Goal: Information Seeking & Learning: Learn about a topic

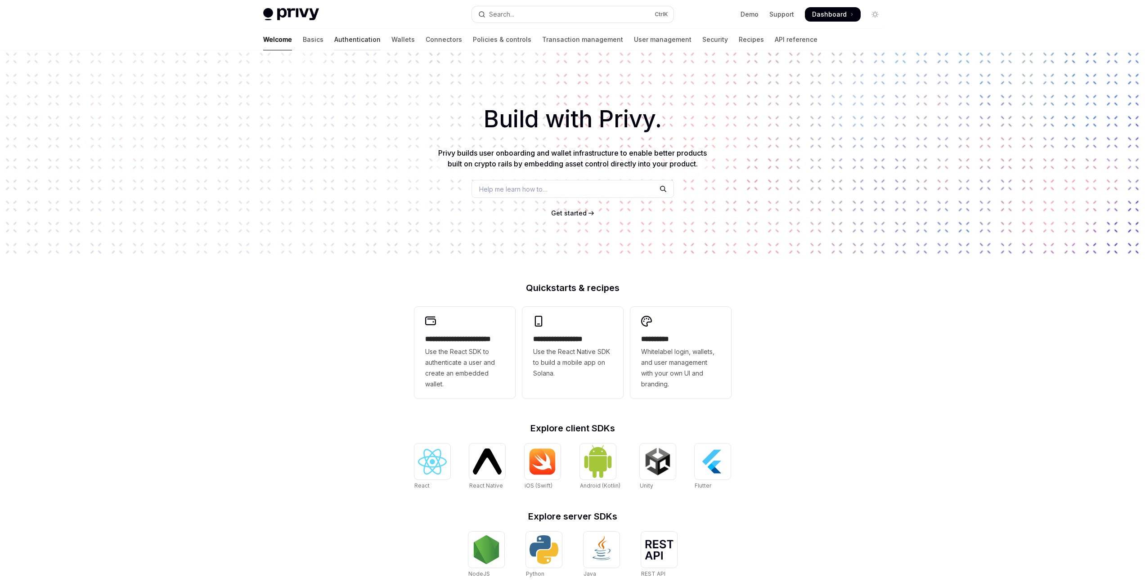
click at [334, 41] on link "Authentication" at bounding box center [357, 40] width 46 height 22
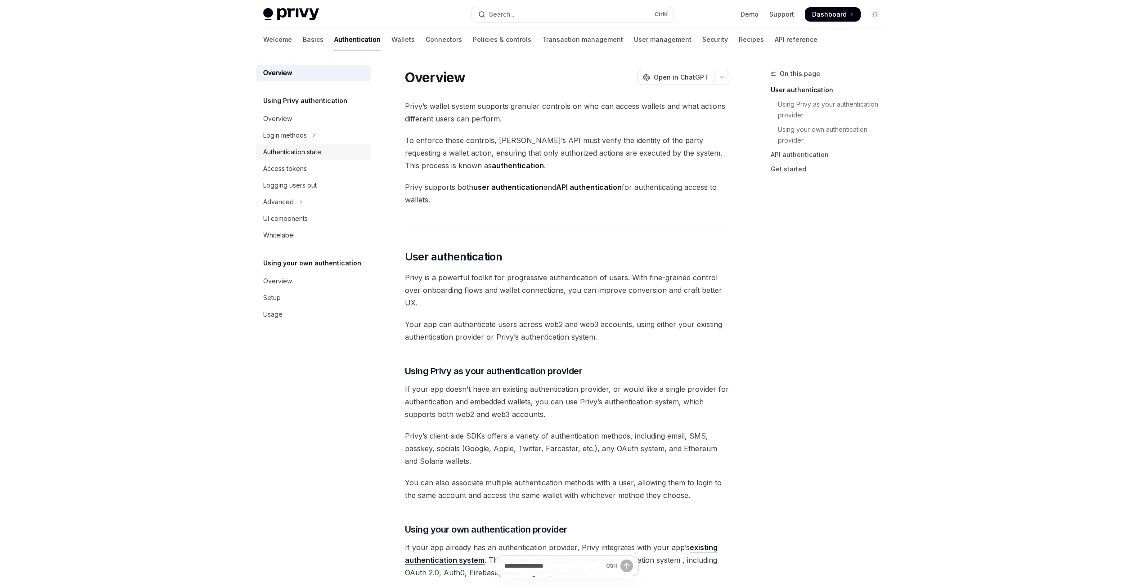
click at [304, 150] on div "Authentication state" at bounding box center [292, 152] width 58 height 11
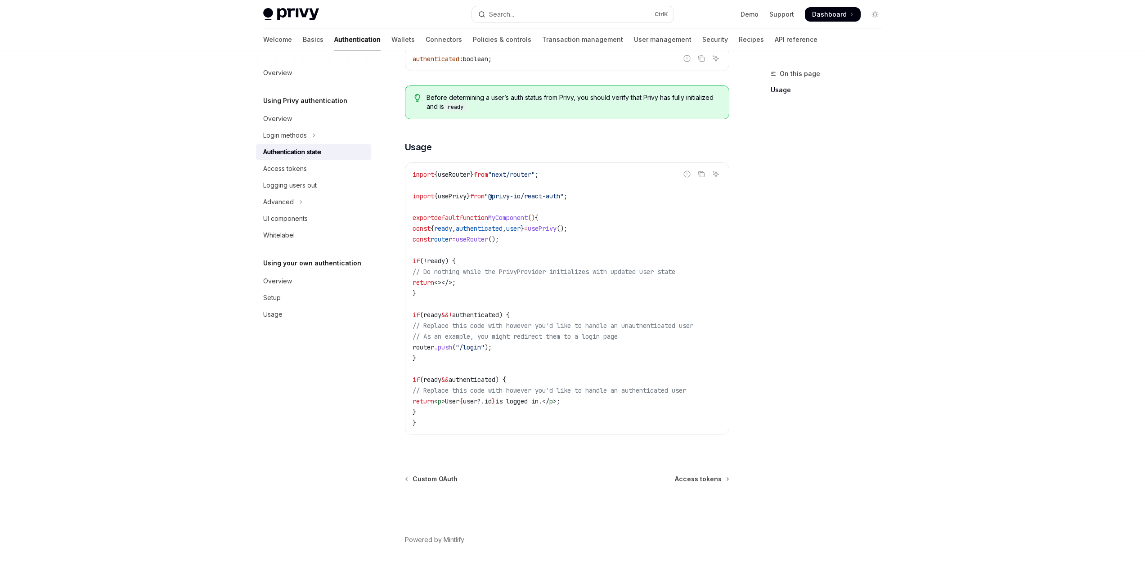
scroll to position [191, 0]
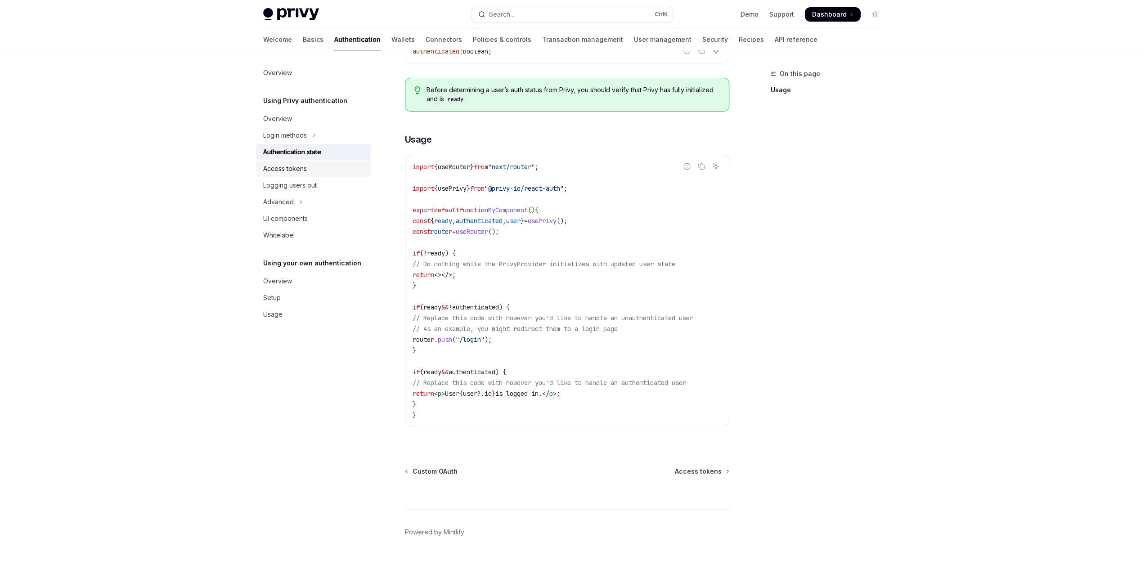
click at [304, 168] on div "Access tokens" at bounding box center [285, 168] width 44 height 11
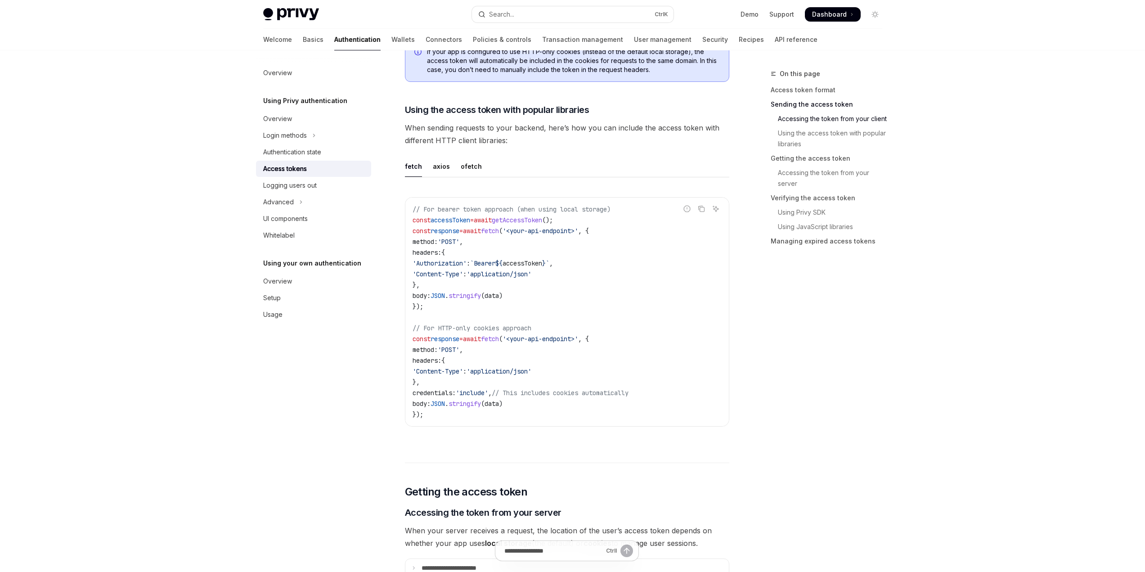
scroll to position [765, 0]
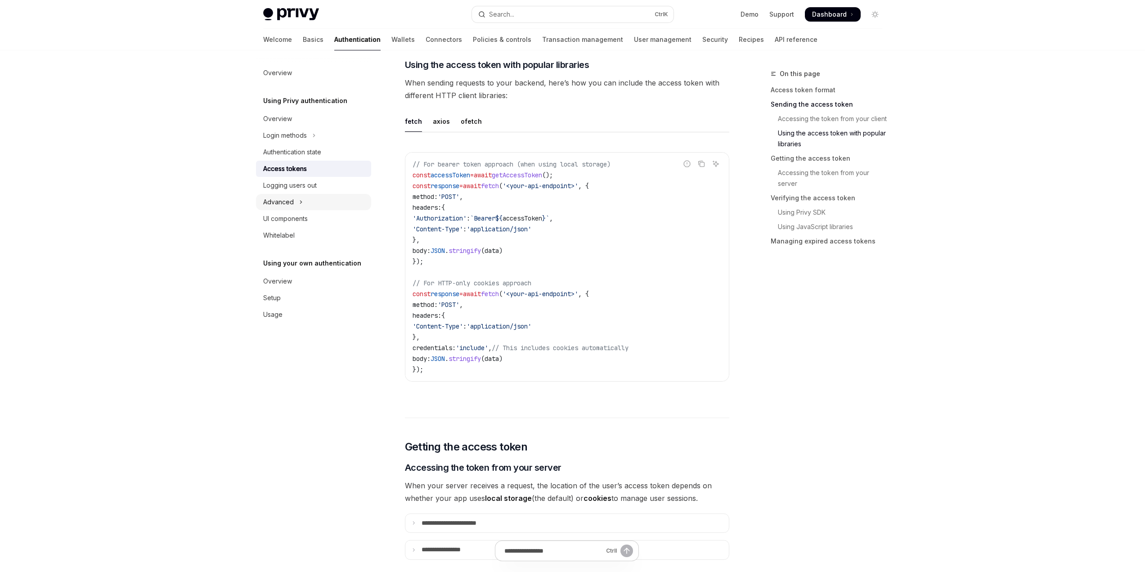
click at [299, 205] on icon "Toggle Advanced section" at bounding box center [301, 202] width 4 height 11
click at [283, 220] on button "MFA" at bounding box center [313, 219] width 115 height 16
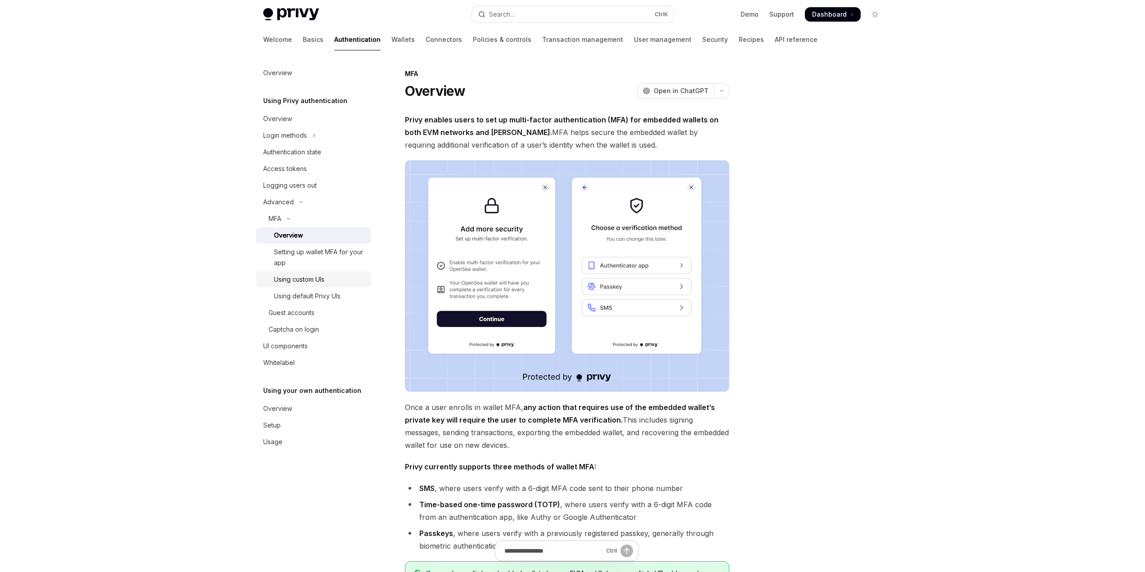
click at [304, 280] on div "Using custom UIs" at bounding box center [299, 279] width 50 height 11
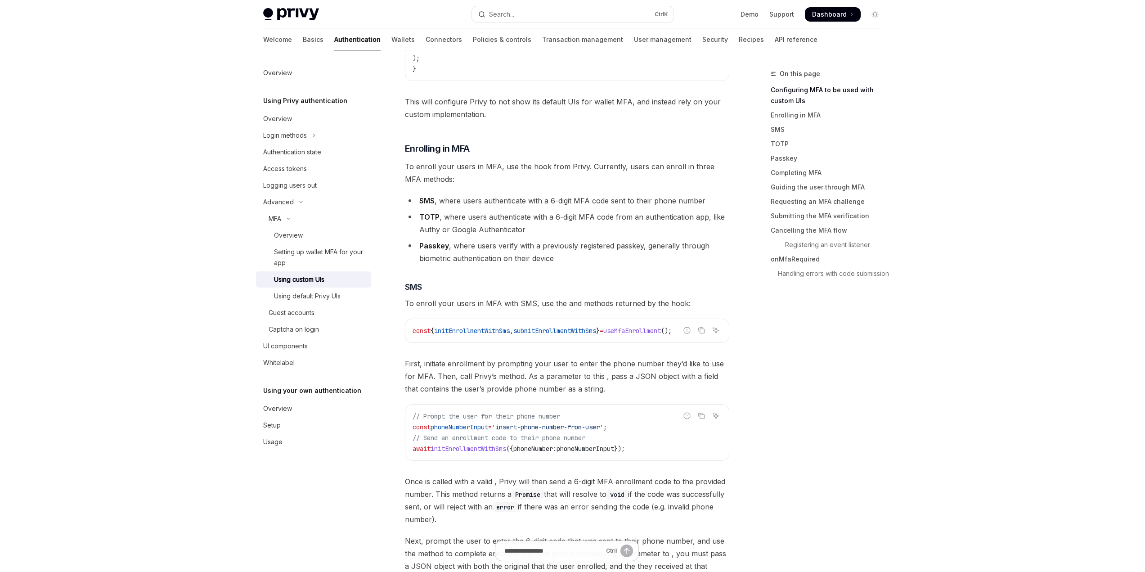
scroll to position [540, 0]
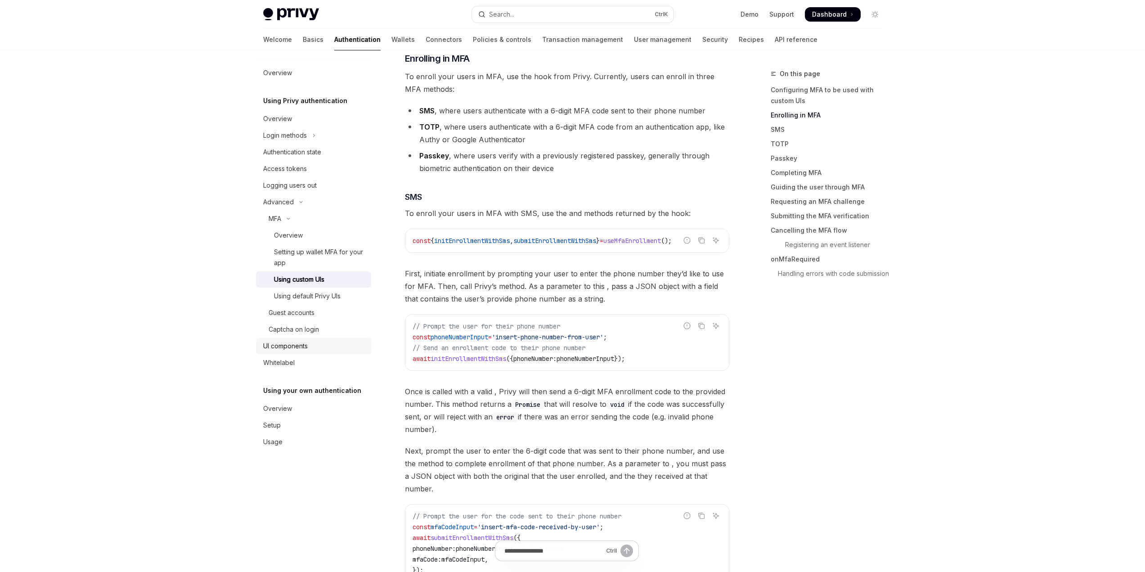
click at [293, 350] on div "UI components" at bounding box center [285, 346] width 45 height 11
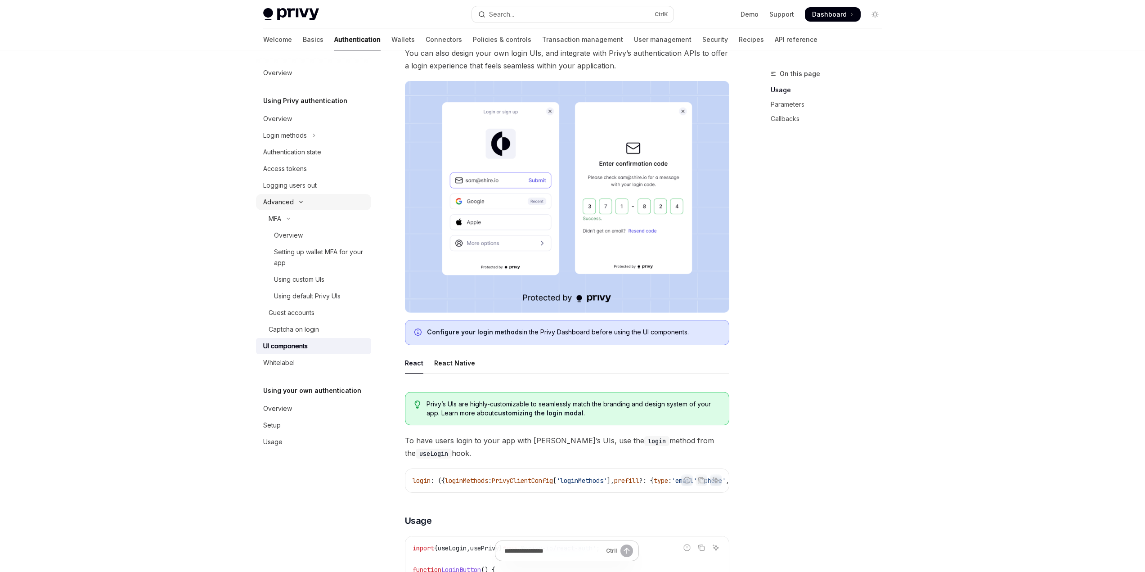
scroll to position [90, 0]
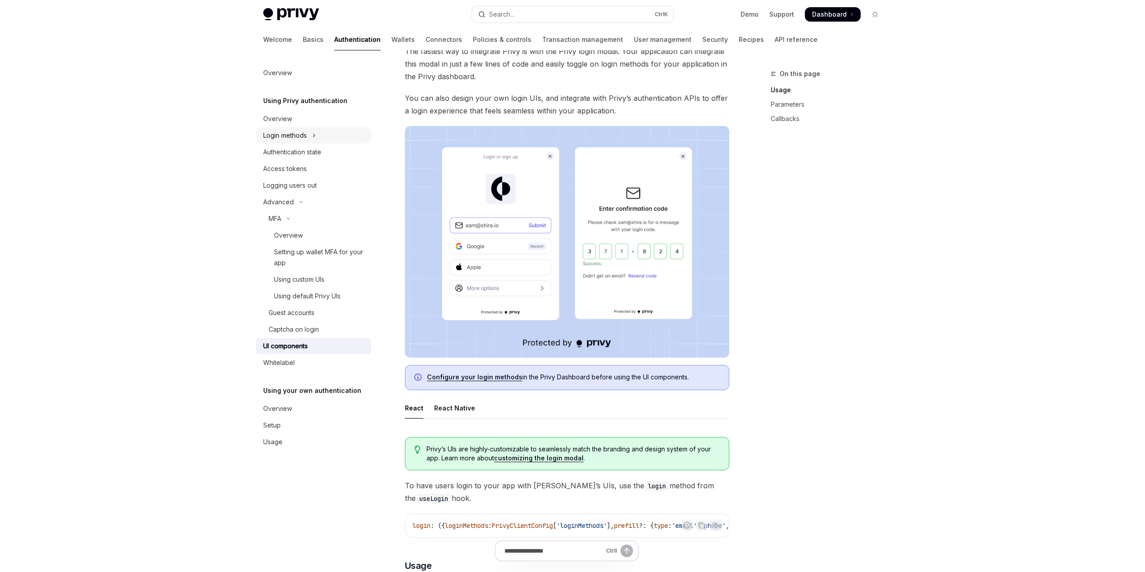
click at [297, 137] on div "Login methods" at bounding box center [285, 135] width 44 height 11
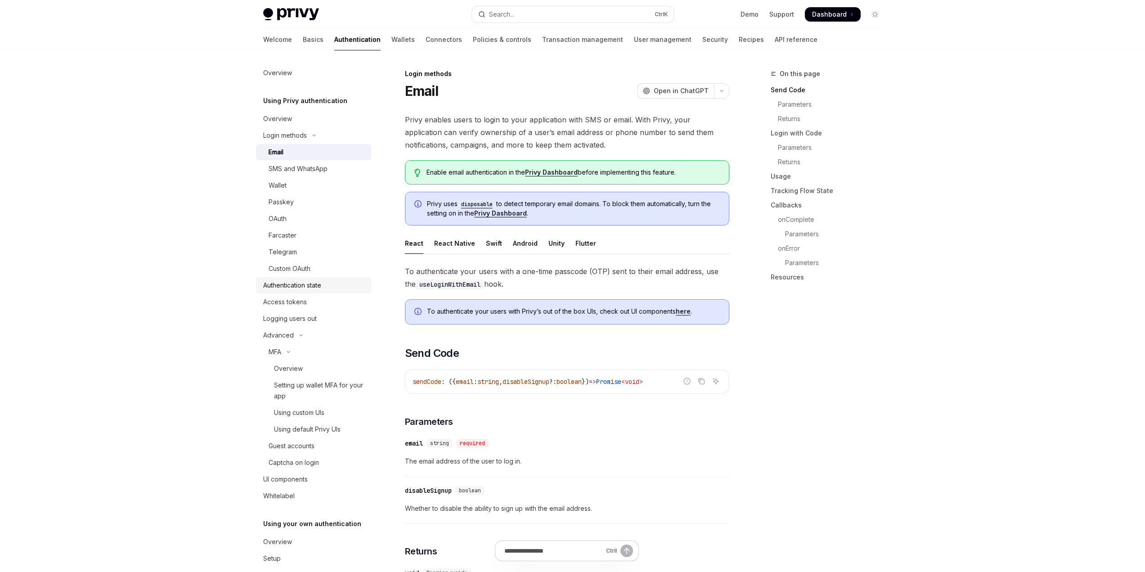
click at [310, 285] on div "Authentication state" at bounding box center [292, 285] width 58 height 11
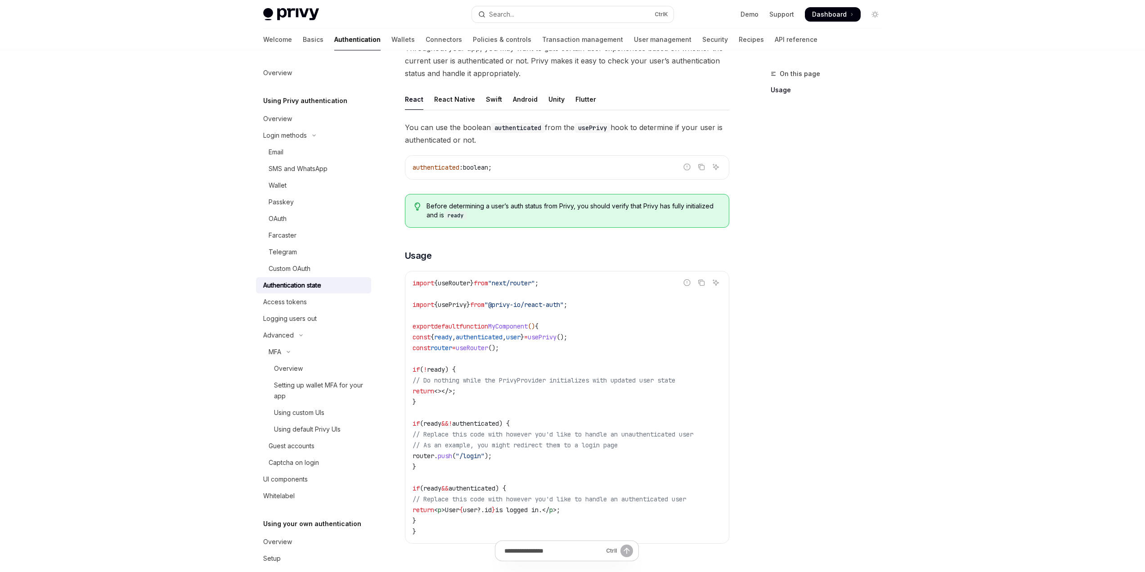
scroll to position [27, 0]
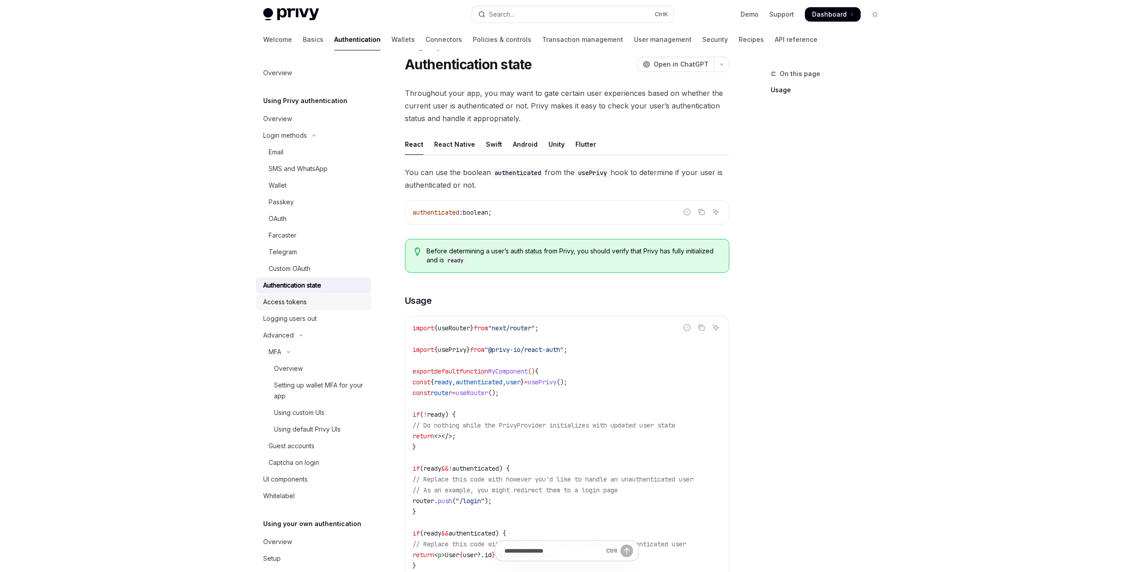
click at [301, 301] on div "Access tokens" at bounding box center [285, 302] width 44 height 11
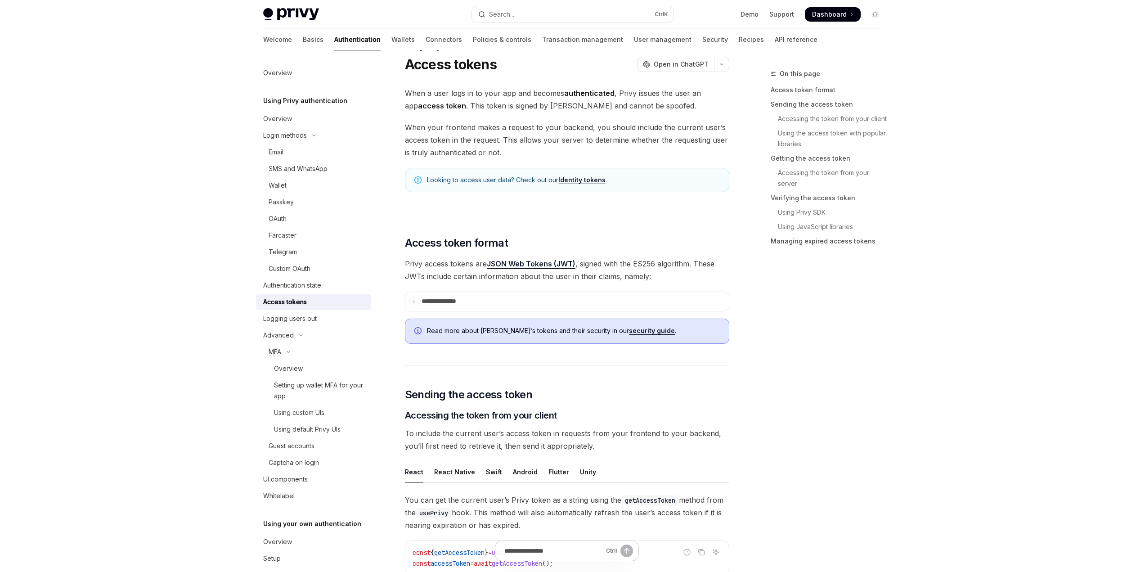
type textarea "*"
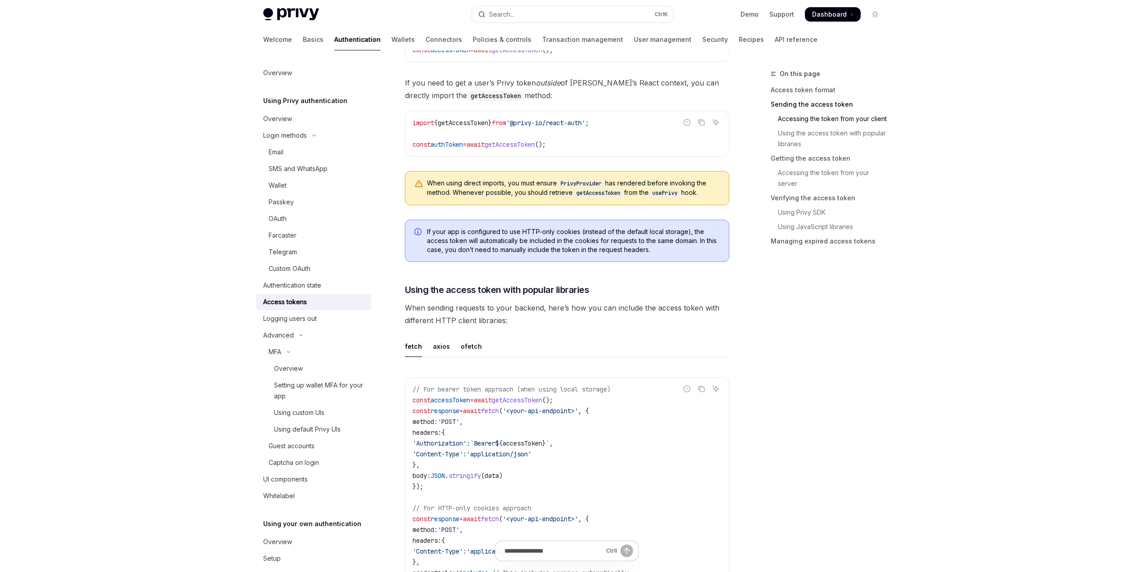
scroll to position [630, 0]
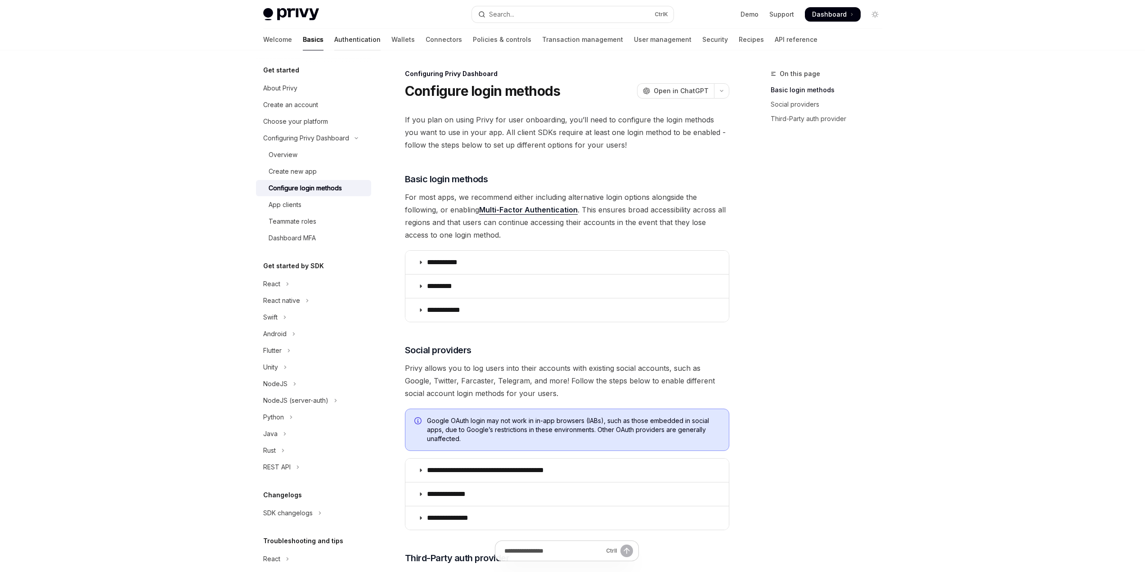
click at [334, 41] on link "Authentication" at bounding box center [357, 40] width 46 height 22
type textarea "*"
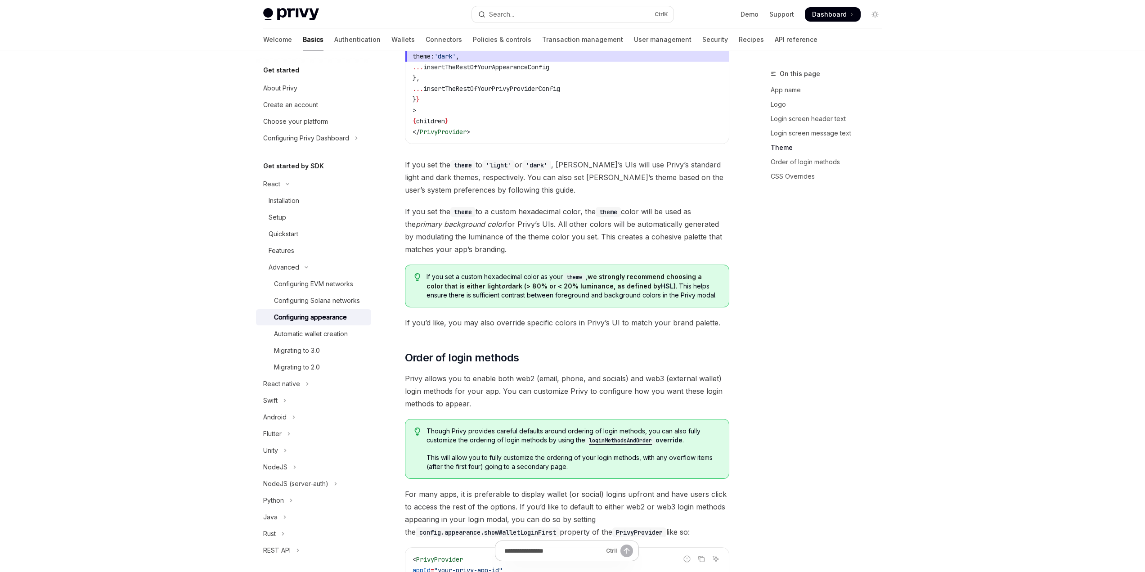
scroll to position [1407, 0]
